Goal: Find contact information: Find contact information

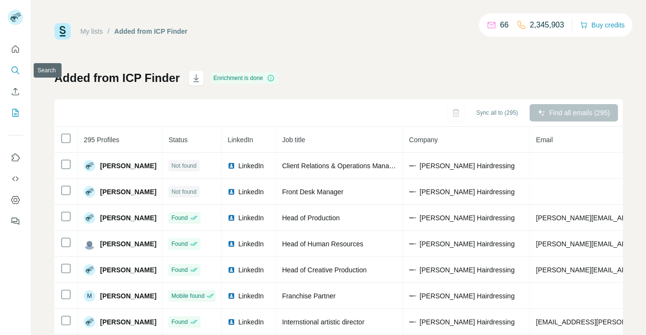
click at [16, 74] on icon "Search" at bounding box center [16, 70] width 10 height 10
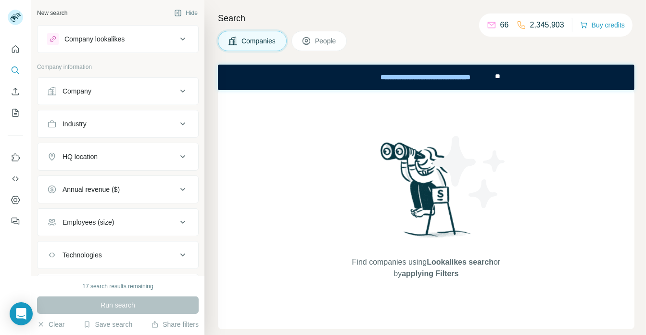
click at [185, 94] on icon at bounding box center [183, 91] width 12 height 12
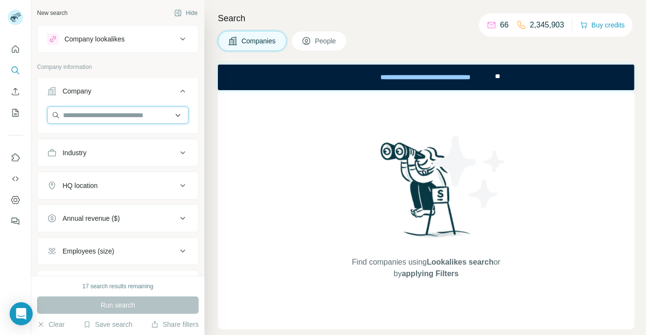
click at [158, 112] on input "text" at bounding box center [118, 114] width 142 height 17
paste input "**********"
type input "**********"
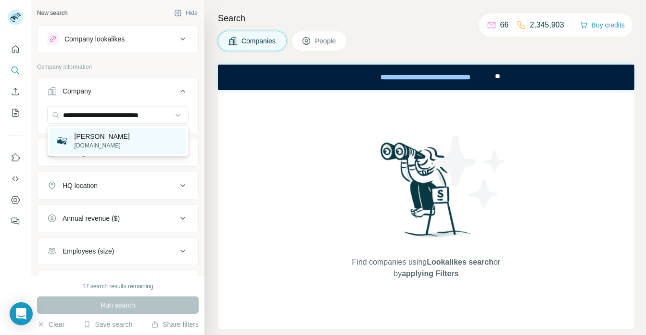
click at [126, 140] on p "[PERSON_NAME]" at bounding box center [102, 136] width 55 height 10
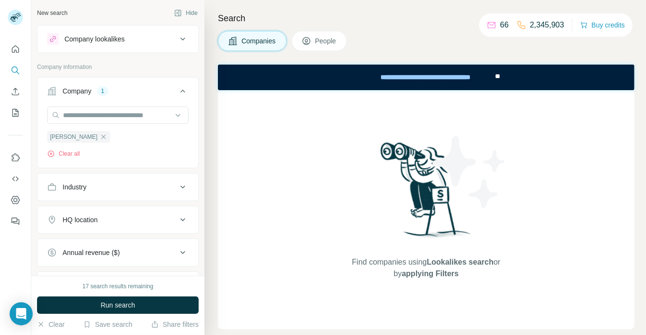
scroll to position [0, 0]
click at [94, 301] on button "Run search" at bounding box center [118, 304] width 162 height 17
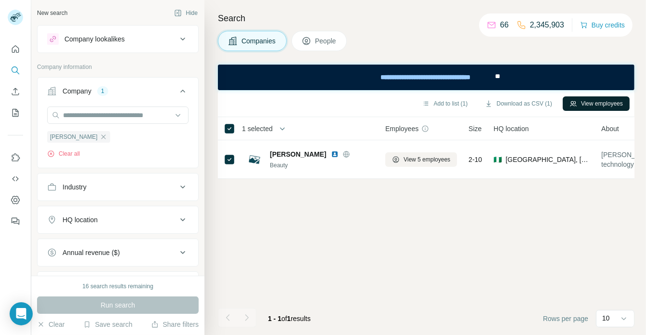
click at [605, 99] on button "View employees" at bounding box center [596, 103] width 67 height 14
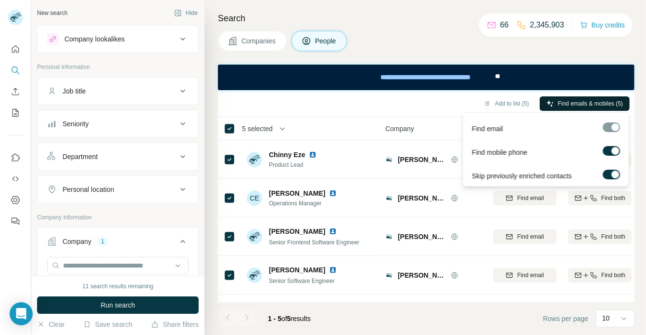
click at [583, 99] on span "Find emails & mobiles (5)" at bounding box center [590, 103] width 65 height 9
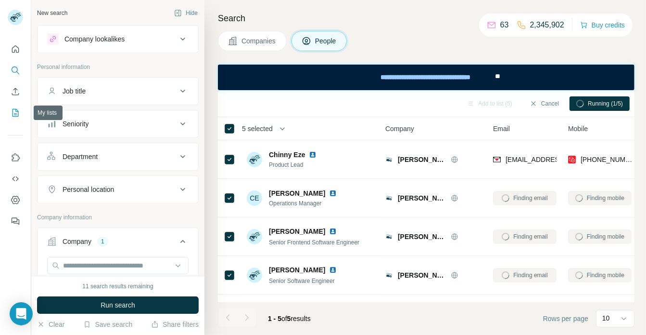
click at [17, 111] on icon "My lists" at bounding box center [16, 113] width 10 height 10
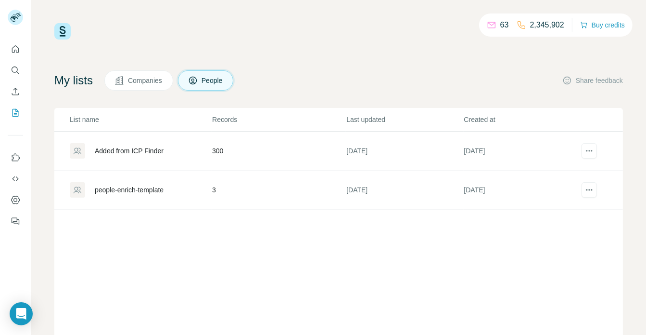
click at [219, 151] on td "300" at bounding box center [279, 150] width 134 height 39
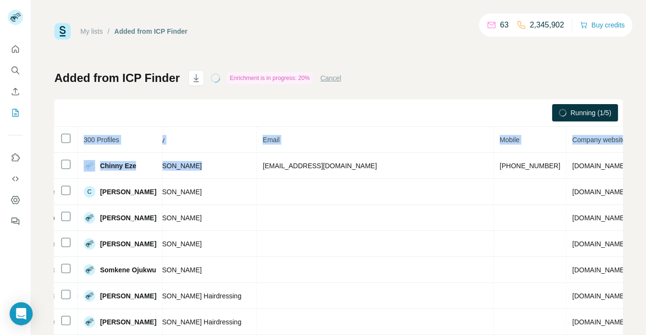
scroll to position [0, 301]
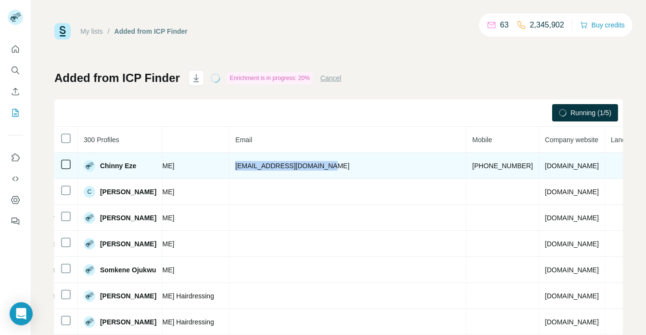
drag, startPoint x: 538, startPoint y: 167, endPoint x: 346, endPoint y: 168, distance: 192.1
click at [346, 168] on td "[EMAIL_ADDRESS][DOMAIN_NAME]" at bounding box center [348, 166] width 237 height 26
copy span "[EMAIL_ADDRESS][DOMAIN_NAME]"
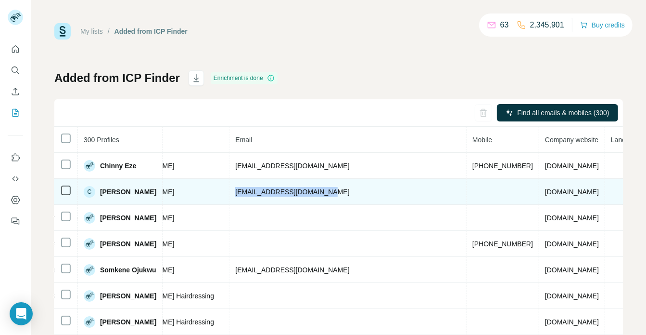
drag, startPoint x: 335, startPoint y: 193, endPoint x: 238, endPoint y: 191, distance: 96.8
click at [238, 191] on td "[EMAIL_ADDRESS][DOMAIN_NAME]" at bounding box center [348, 192] width 237 height 26
copy span "[EMAIL_ADDRESS][DOMAIN_NAME]"
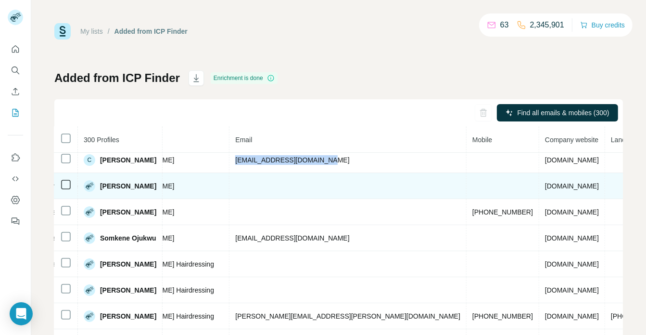
scroll to position [34, 299]
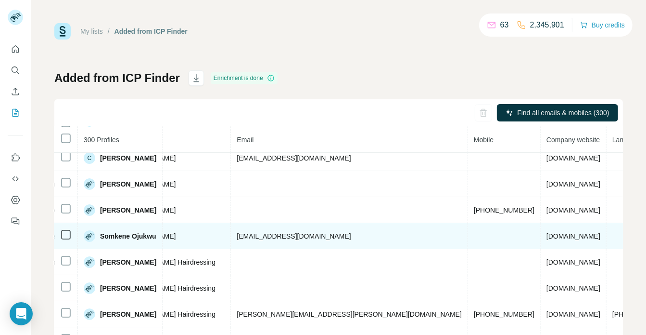
drag, startPoint x: 351, startPoint y: 240, endPoint x: 234, endPoint y: 233, distance: 116.7
click at [234, 233] on tr "Somkene Ojukwu Email found LinkedIn Senior Full Stack Engineer [PERSON_NAME] [E…" at bounding box center [258, 236] width 1006 height 26
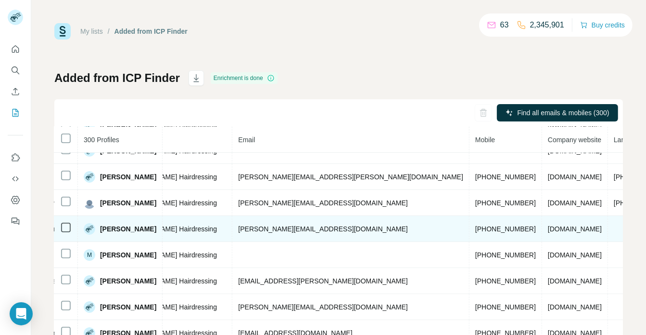
scroll to position [0, 298]
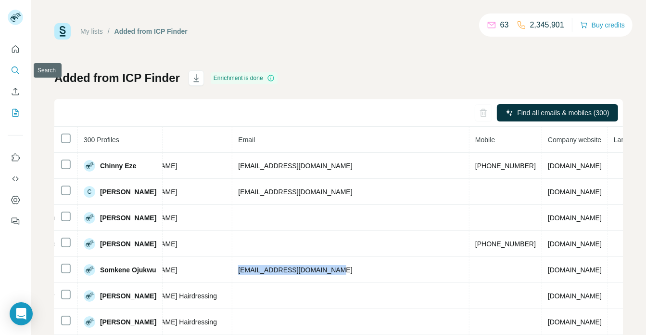
click at [16, 68] on icon "Search" at bounding box center [16, 70] width 10 height 10
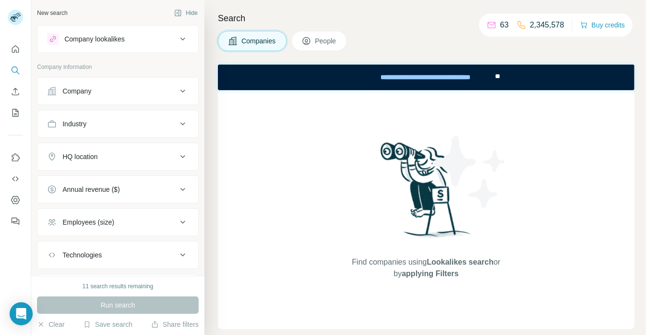
click at [173, 89] on div "Company" at bounding box center [112, 91] width 130 height 10
click at [181, 93] on icon at bounding box center [183, 91] width 12 height 12
click at [183, 90] on icon at bounding box center [183, 91] width 12 height 12
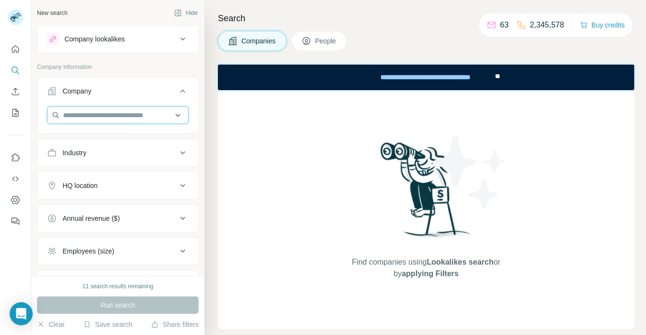
click at [158, 120] on input "text" at bounding box center [118, 114] width 142 height 17
paste input "**********"
type input "**********"
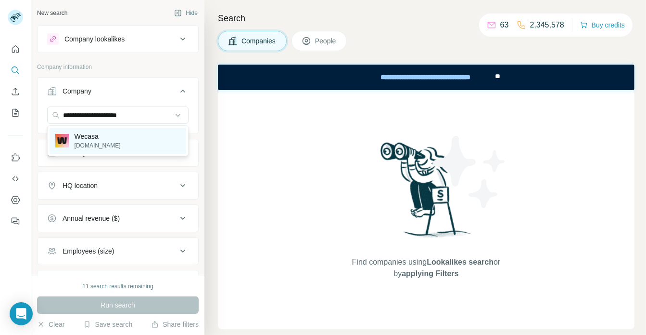
click at [126, 144] on div "Wecasa [DOMAIN_NAME]" at bounding box center [118, 141] width 137 height 26
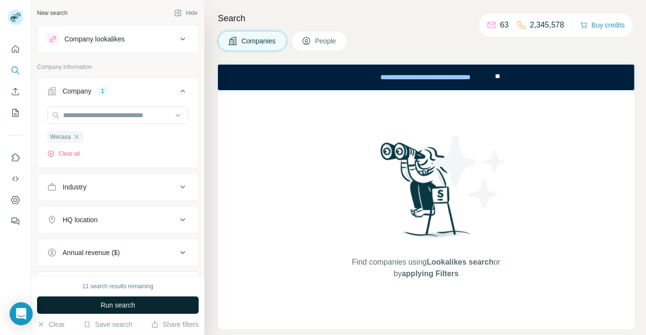
click at [159, 298] on button "Run search" at bounding box center [118, 304] width 162 height 17
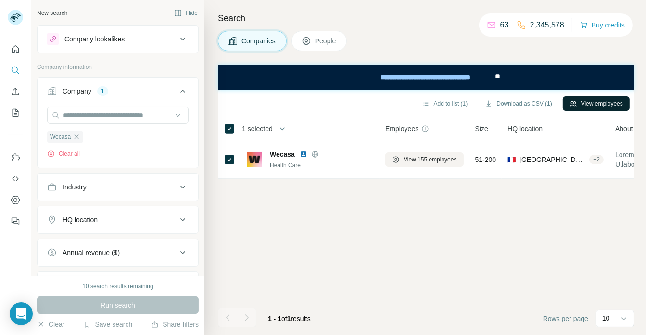
click at [593, 105] on button "View employees" at bounding box center [596, 103] width 67 height 14
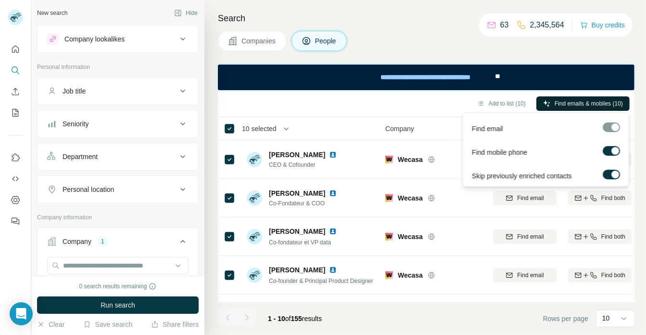
click at [583, 108] on button "Find emails & mobiles (10)" at bounding box center [583, 103] width 93 height 14
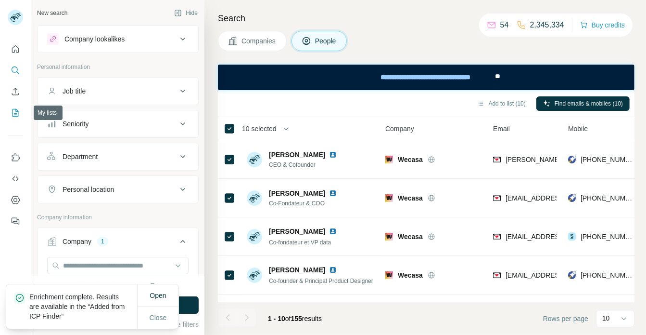
click at [13, 113] on icon "My lists" at bounding box center [16, 113] width 10 height 10
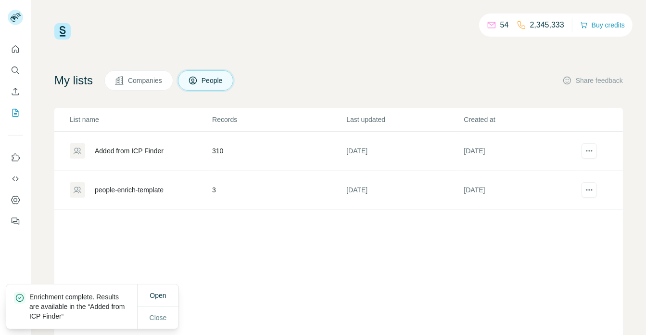
click at [219, 148] on td "310" at bounding box center [279, 150] width 134 height 39
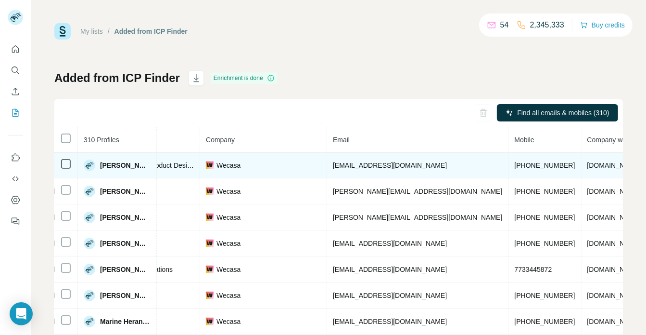
scroll to position [0, 197]
drag, startPoint x: 337, startPoint y: 167, endPoint x: 409, endPoint y: 176, distance: 72.7
click at [409, 176] on td "[EMAIL_ADDRESS][DOMAIN_NAME]" at bounding box center [417, 166] width 181 height 26
copy span "[EMAIL_ADDRESS][DOMAIN_NAME]"
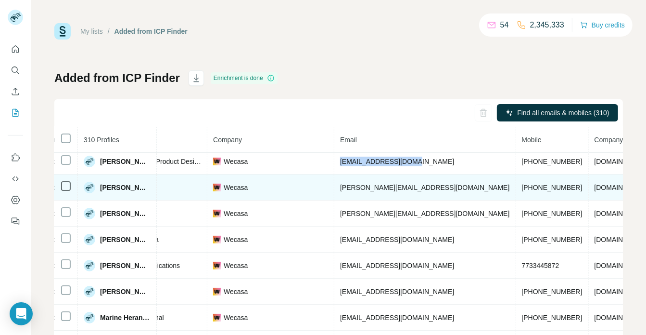
scroll to position [6, 197]
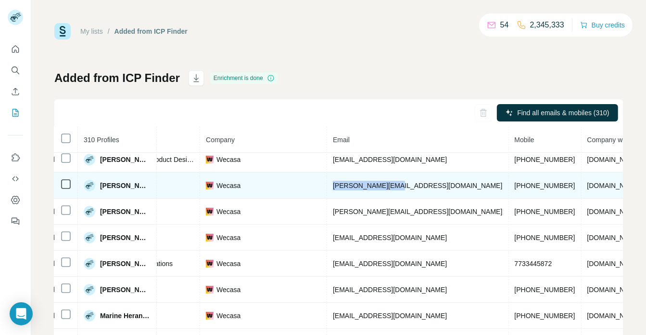
drag, startPoint x: 402, startPoint y: 184, endPoint x: 337, endPoint y: 183, distance: 65.5
click at [337, 183] on td "[PERSON_NAME][EMAIL_ADDRESS][DOMAIN_NAME]" at bounding box center [417, 185] width 181 height 26
copy span "[PERSON_NAME][EMAIL_ADDRESS][DOMAIN_NAME]"
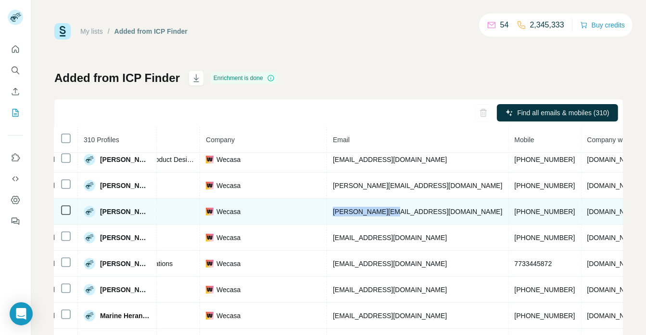
drag, startPoint x: 399, startPoint y: 216, endPoint x: 335, endPoint y: 214, distance: 63.6
click at [335, 214] on td "[PERSON_NAME][EMAIL_ADDRESS][DOMAIN_NAME]" at bounding box center [417, 211] width 181 height 26
copy span "[PERSON_NAME][EMAIL_ADDRESS][DOMAIN_NAME]"
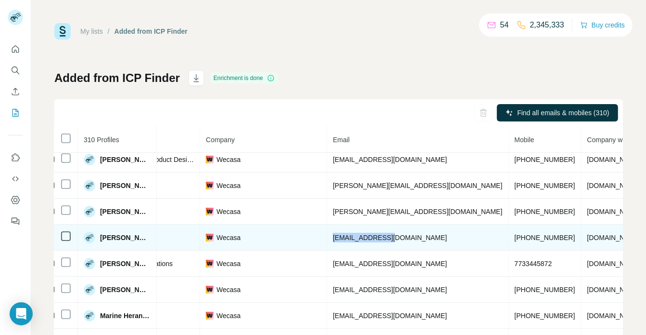
drag, startPoint x: 399, startPoint y: 239, endPoint x: 337, endPoint y: 234, distance: 62.3
click at [337, 234] on td "[EMAIL_ADDRESS][DOMAIN_NAME]" at bounding box center [417, 237] width 181 height 26
copy span "[EMAIL_ADDRESS][DOMAIN_NAME]"
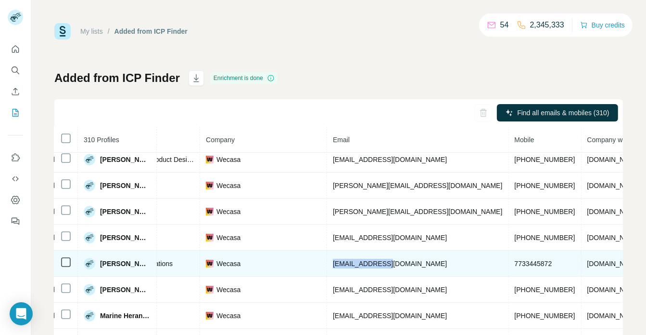
drag, startPoint x: 395, startPoint y: 261, endPoint x: 333, endPoint y: 267, distance: 62.4
click at [333, 267] on td "[EMAIL_ADDRESS][DOMAIN_NAME]" at bounding box center [417, 263] width 181 height 26
copy span "[EMAIL_ADDRESS][DOMAIN_NAME]"
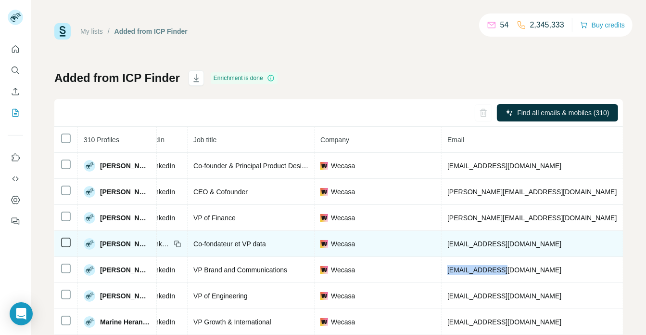
scroll to position [0, 83]
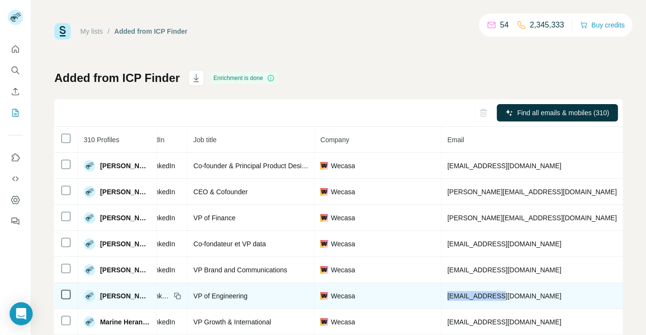
drag, startPoint x: 505, startPoint y: 294, endPoint x: 450, endPoint y: 296, distance: 55.9
click at [450, 296] on td "[EMAIL_ADDRESS][DOMAIN_NAME]" at bounding box center [532, 296] width 181 height 26
copy span "[EMAIL_ADDRESS][DOMAIN_NAME]"
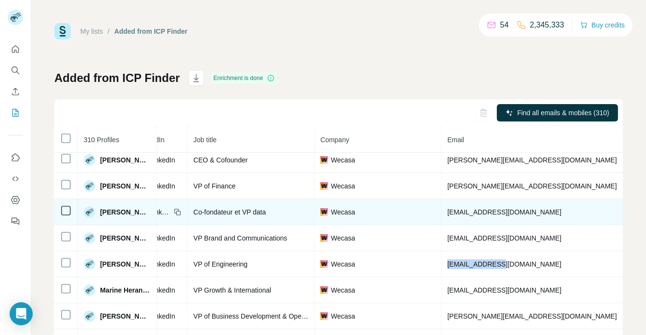
scroll to position [34, 82]
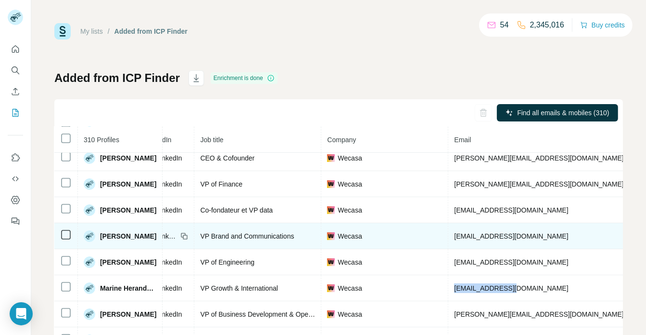
drag, startPoint x: 519, startPoint y: 290, endPoint x: 225, endPoint y: 241, distance: 298.1
click at [456, 293] on td "[EMAIL_ADDRESS][DOMAIN_NAME]" at bounding box center [567, 288] width 237 height 26
copy span "[EMAIL_ADDRESS][DOMAIN_NAME]"
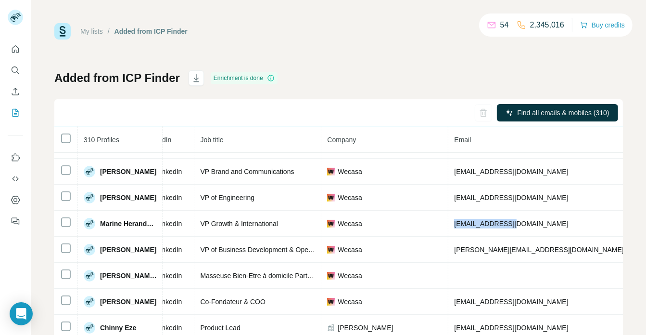
scroll to position [116, 80]
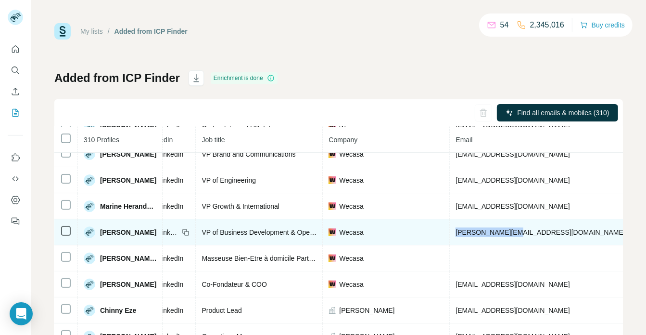
drag, startPoint x: 524, startPoint y: 235, endPoint x: 458, endPoint y: 234, distance: 66.4
click at [458, 234] on td "[PERSON_NAME][EMAIL_ADDRESS][DOMAIN_NAME]" at bounding box center [568, 232] width 237 height 26
copy span "[PERSON_NAME][EMAIL_ADDRESS][DOMAIN_NAME]"
